Goal: Find specific page/section: Find specific page/section

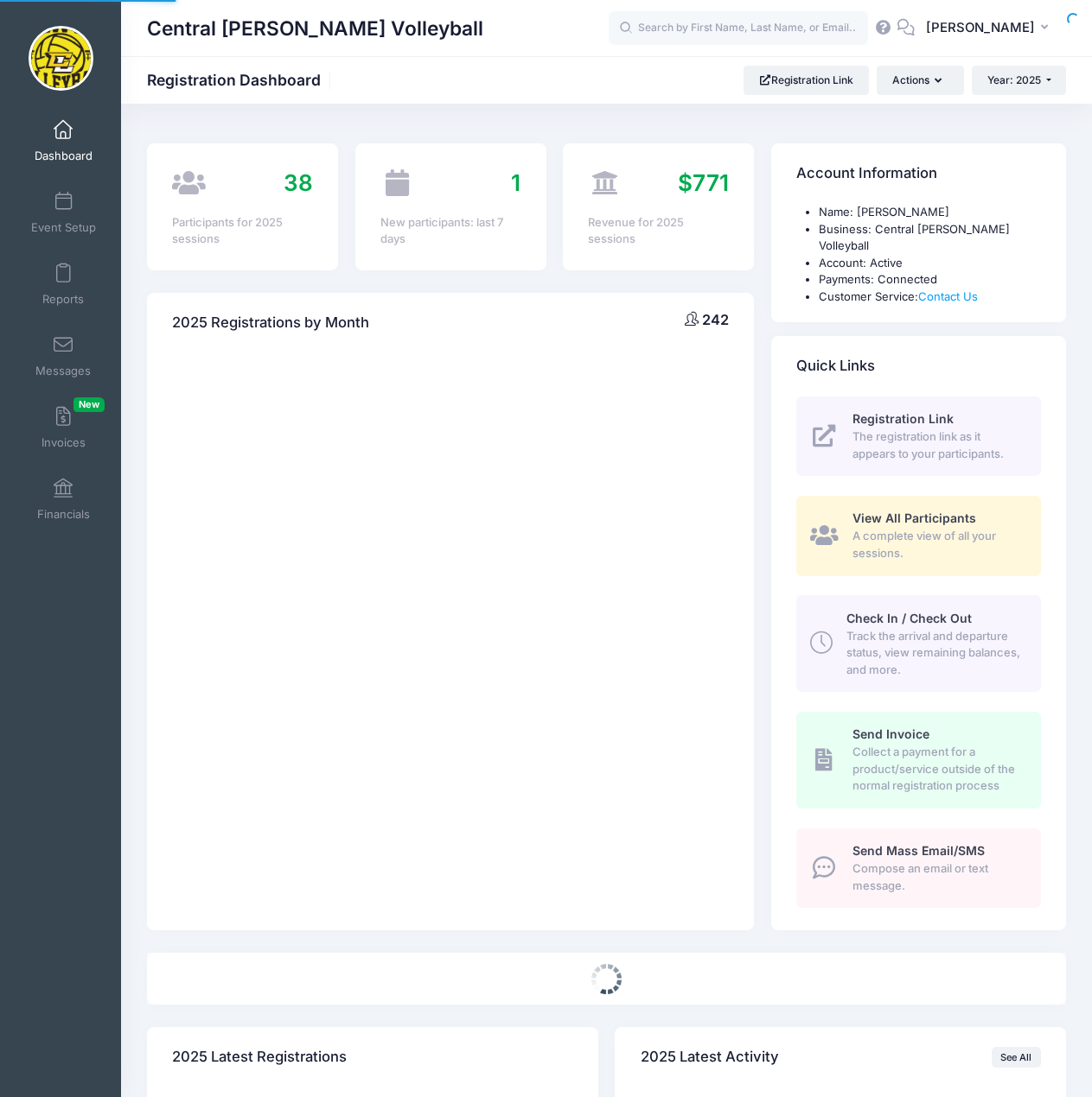
select select
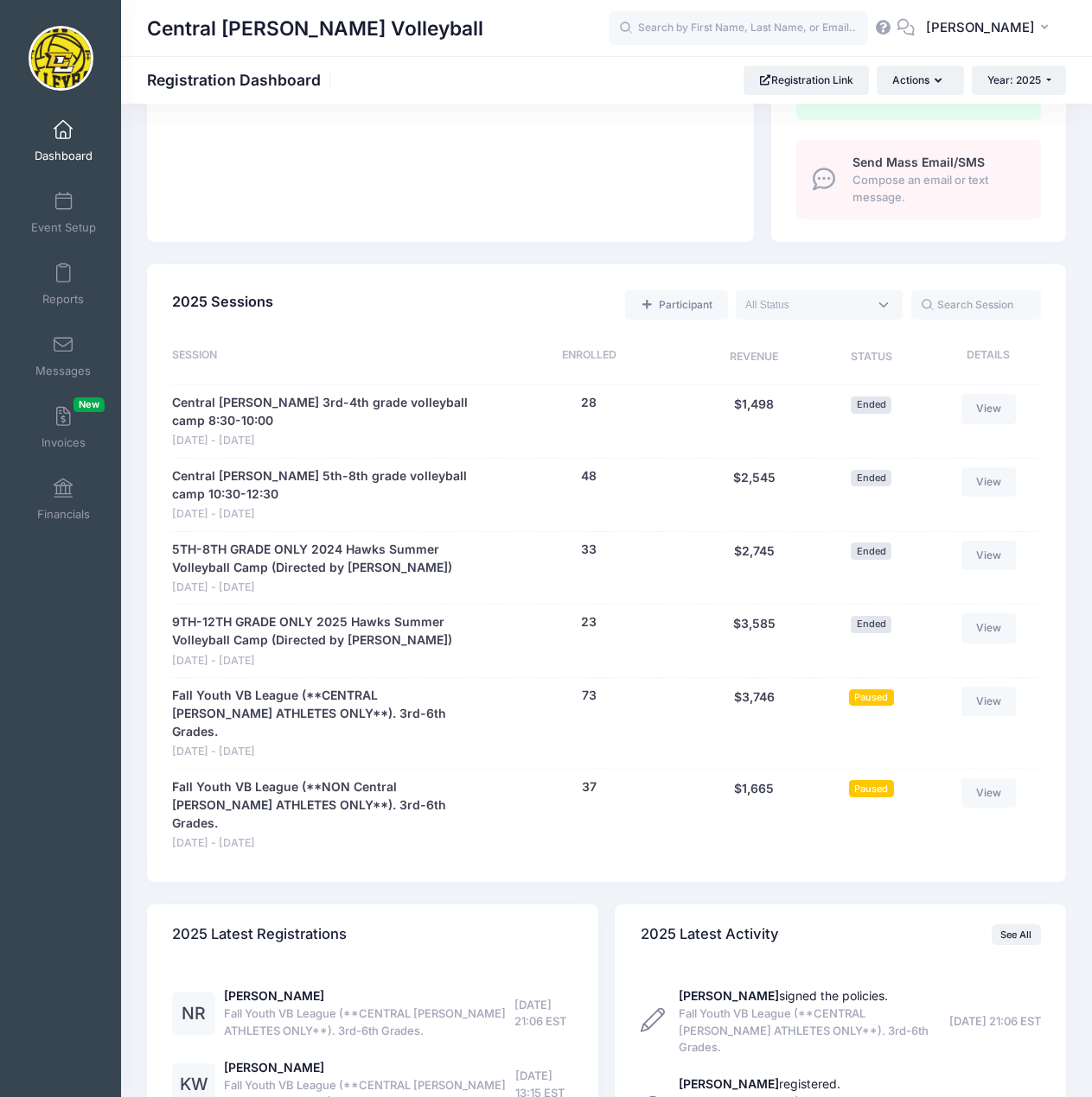
scroll to position [691, 0]
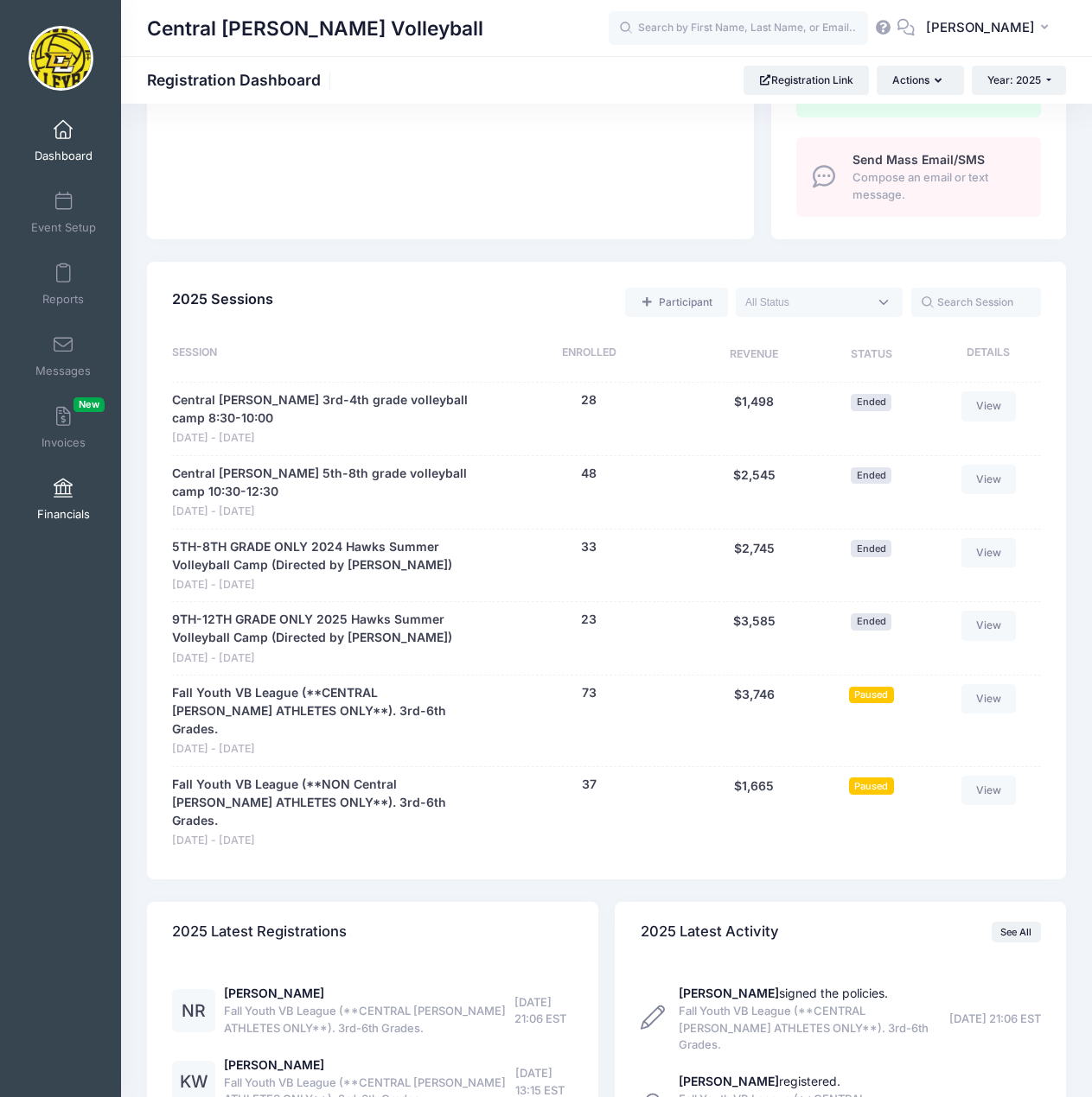
click at [65, 504] on link "Financials" at bounding box center [64, 500] width 82 height 61
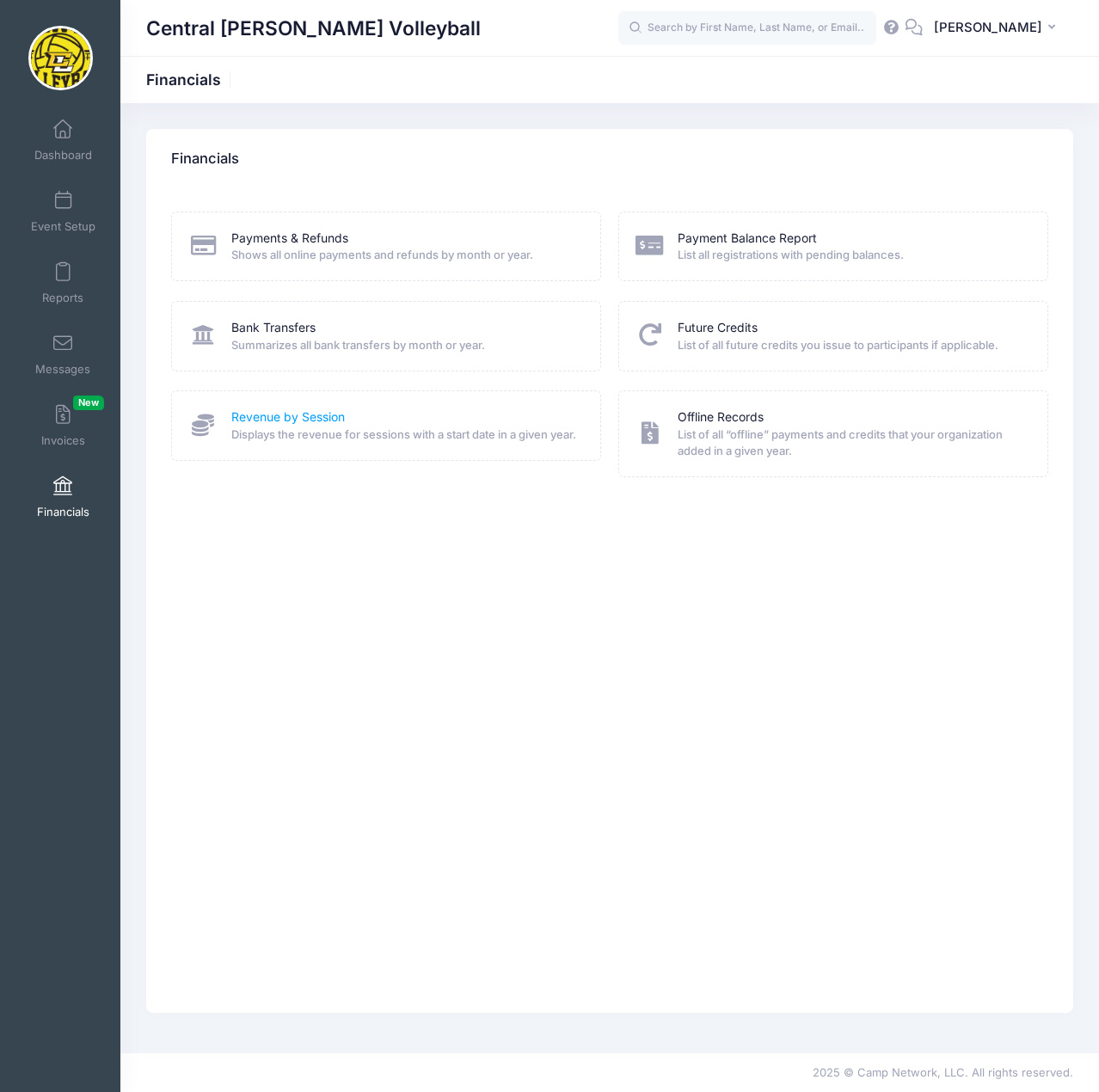
click at [323, 420] on link "Revenue by Session" at bounding box center [288, 417] width 113 height 18
